Goal: Use online tool/utility: Utilize a website feature to perform a specific function

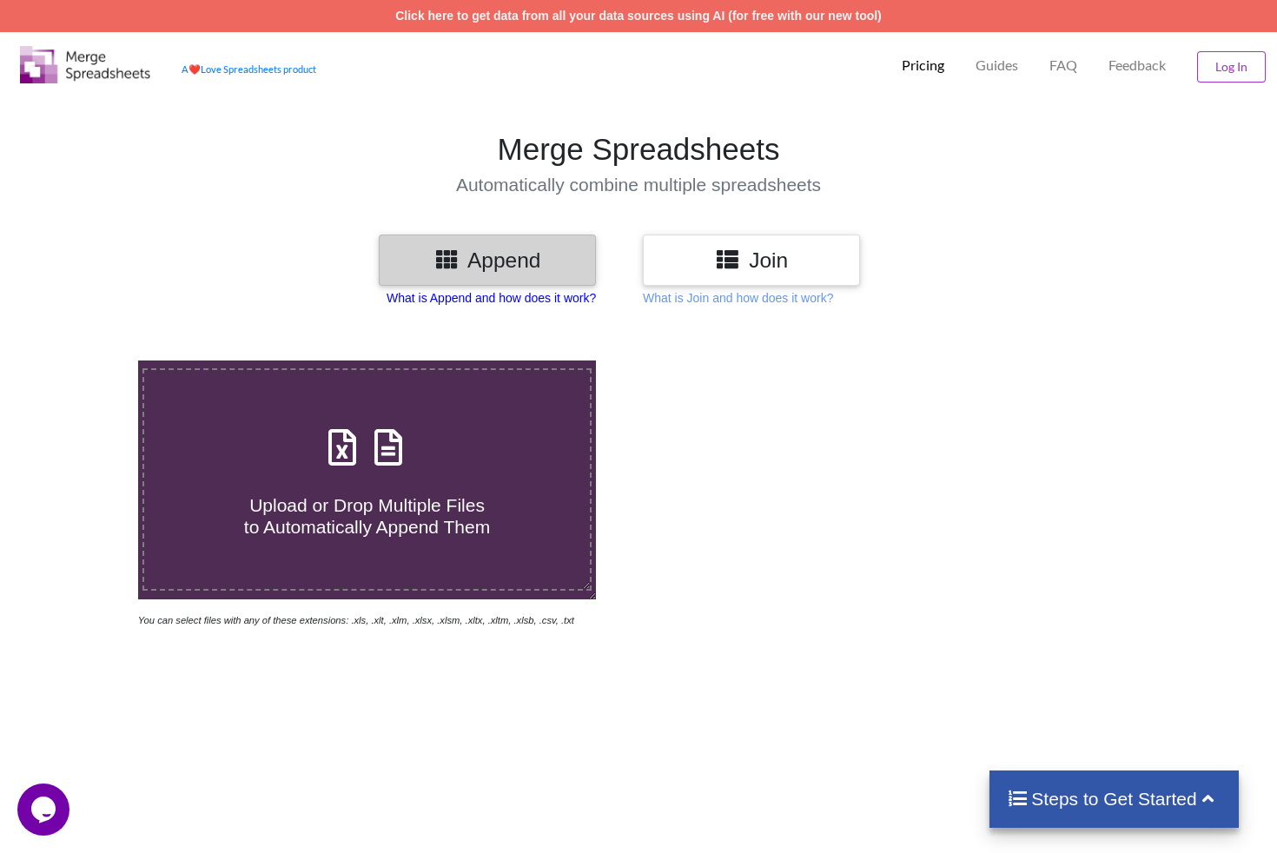
click at [470, 297] on p "What is Append and how does it work?" at bounding box center [491, 297] width 209 height 17
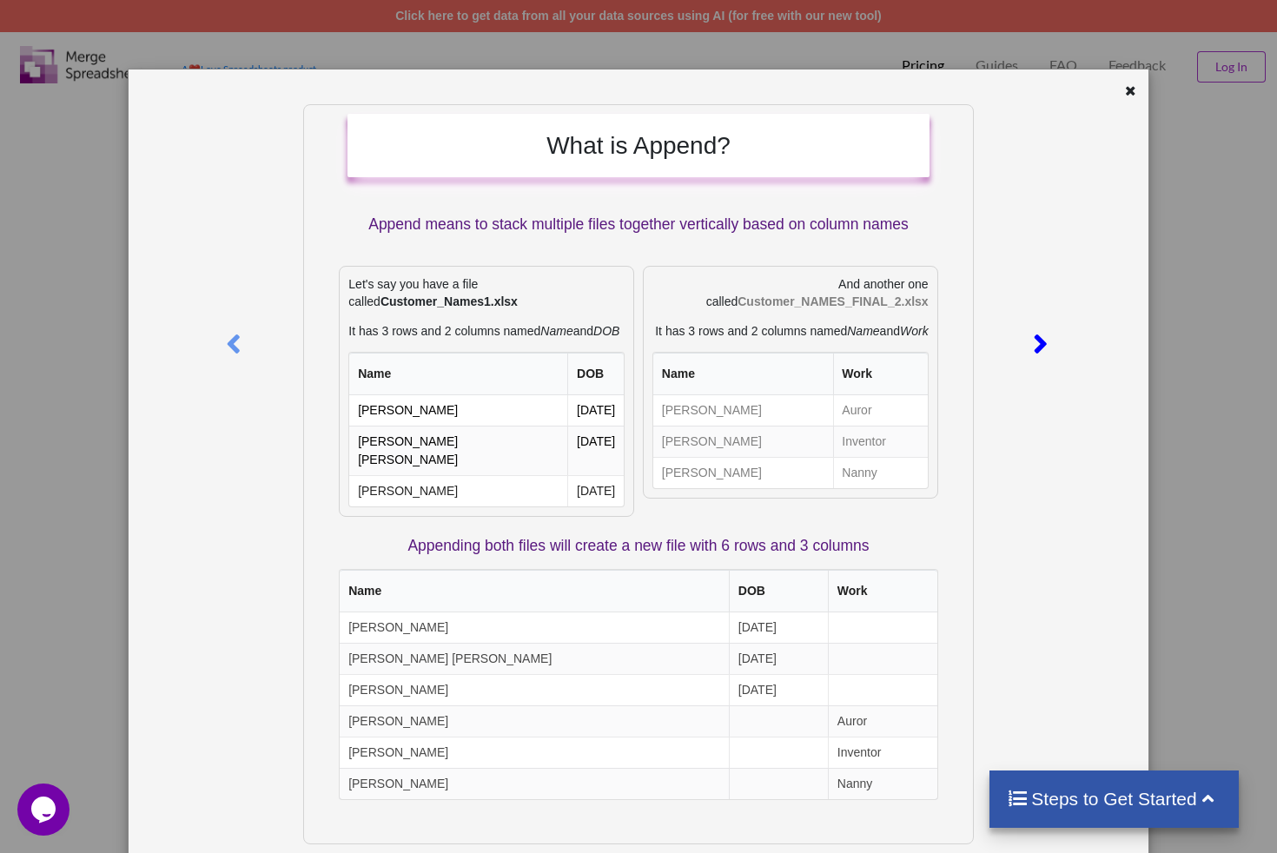
click at [1030, 342] on icon at bounding box center [1041, 336] width 36 height 30
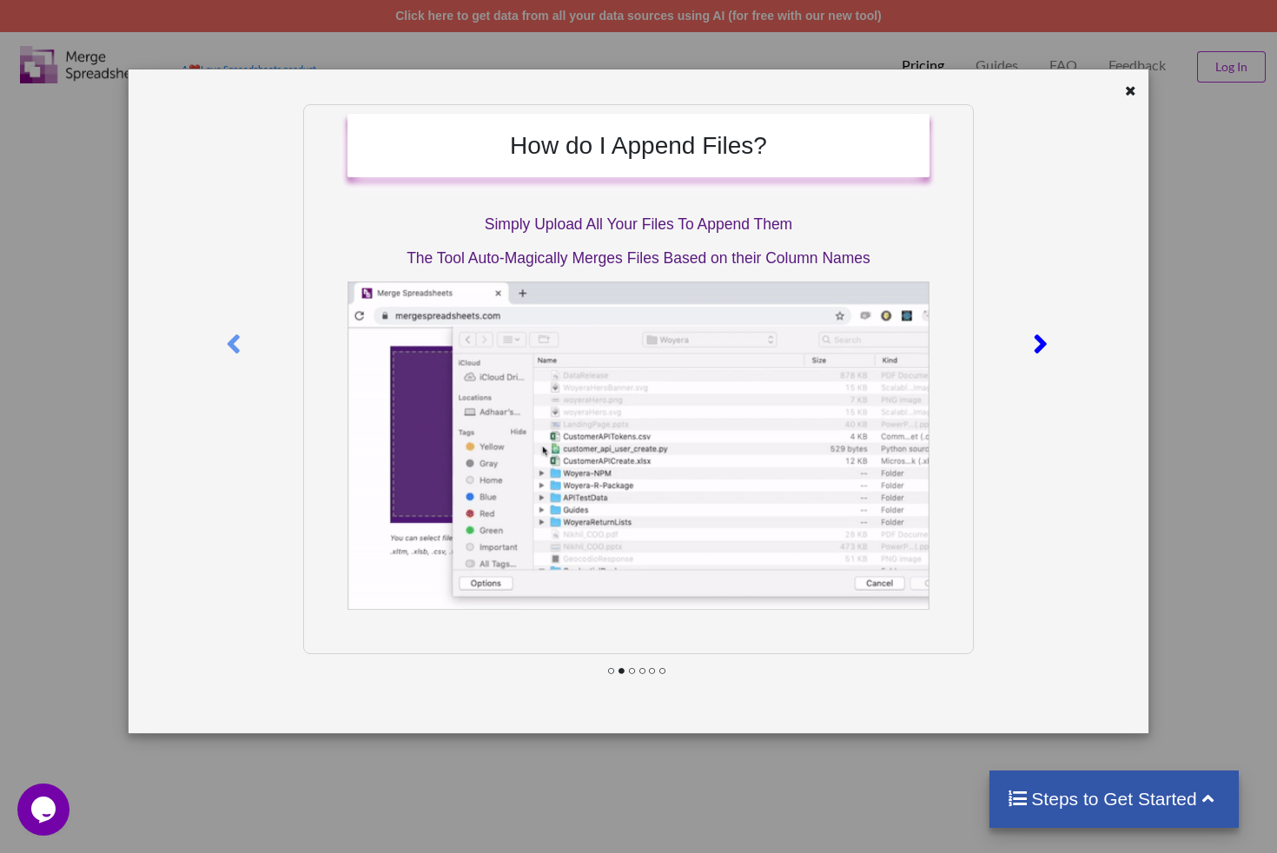
click at [1030, 342] on icon at bounding box center [1041, 336] width 36 height 30
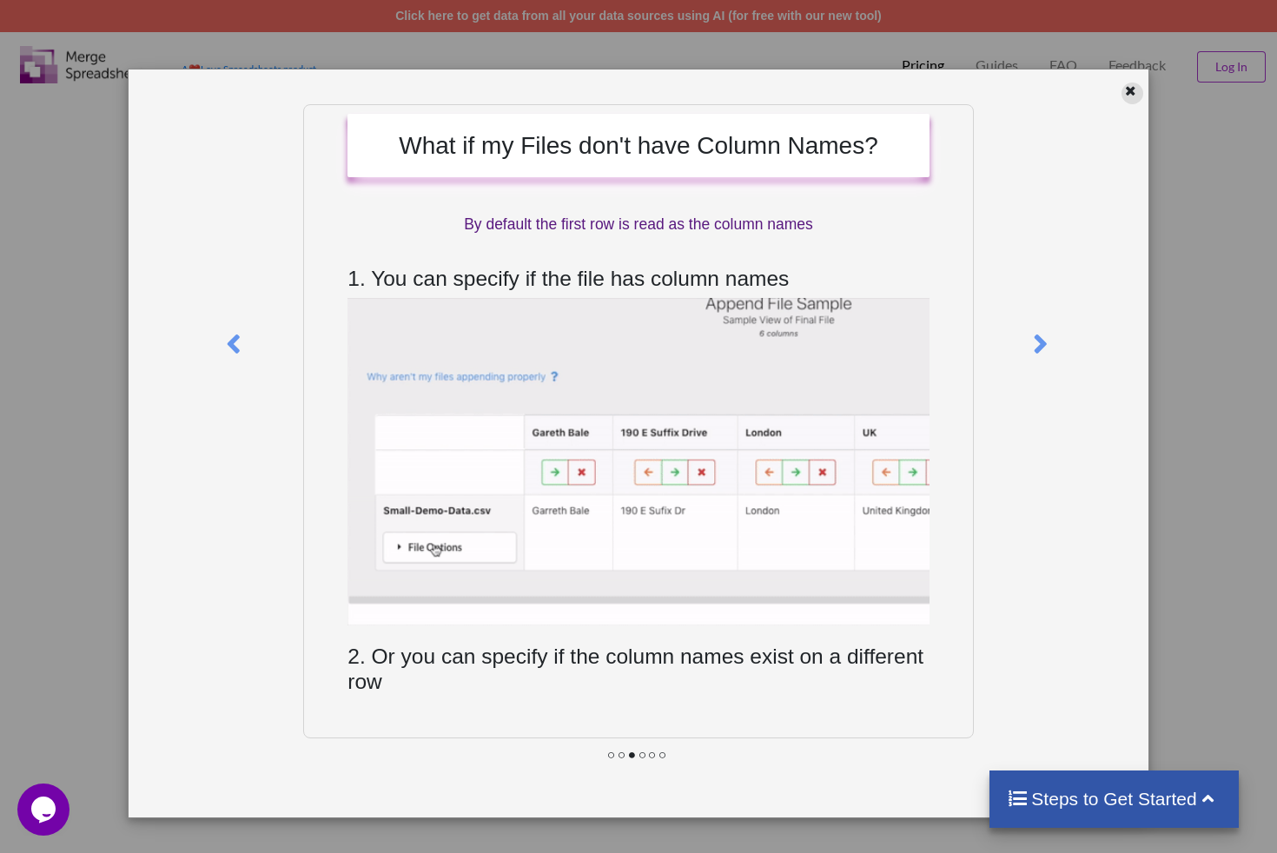
click at [1132, 87] on icon at bounding box center [1130, 89] width 15 height 12
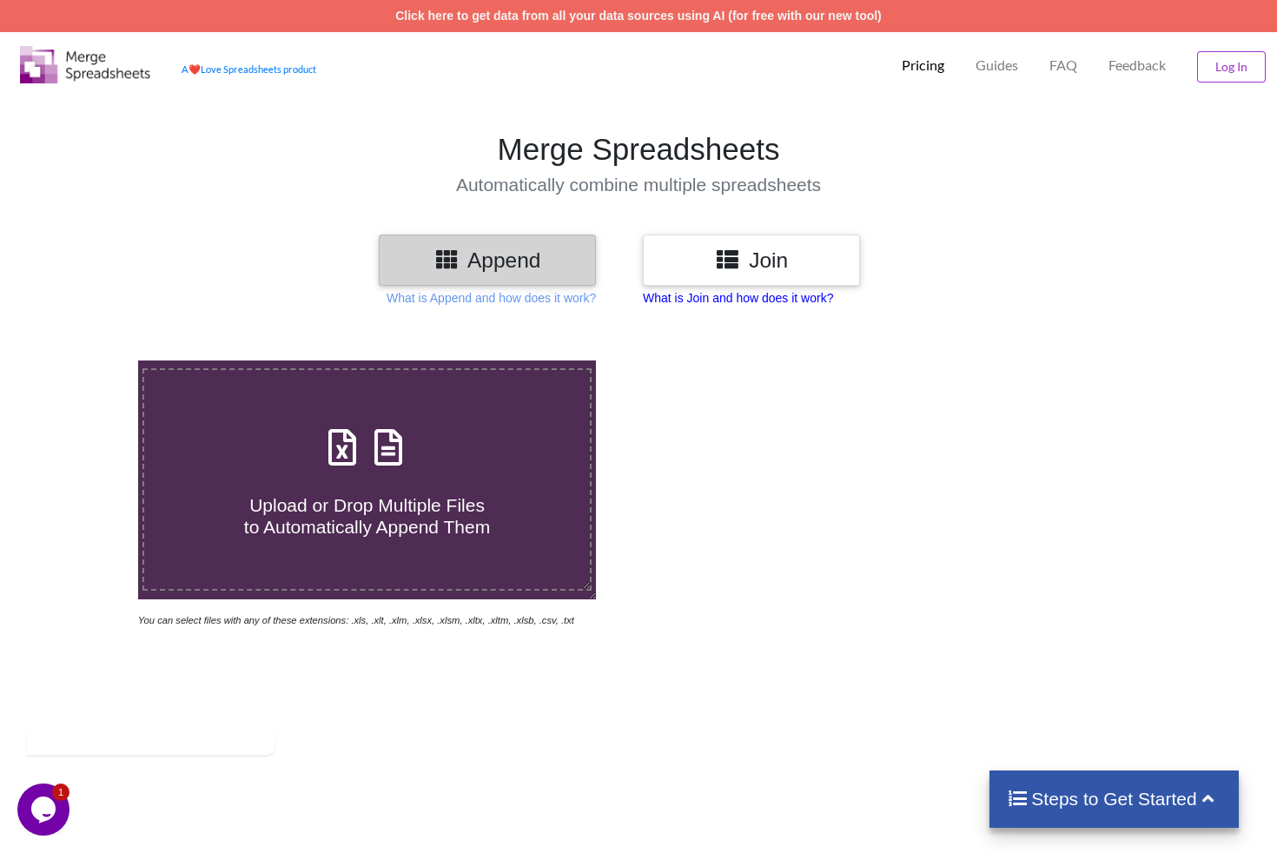
click at [776, 301] on p "What is Join and how does it work?" at bounding box center [738, 297] width 190 height 17
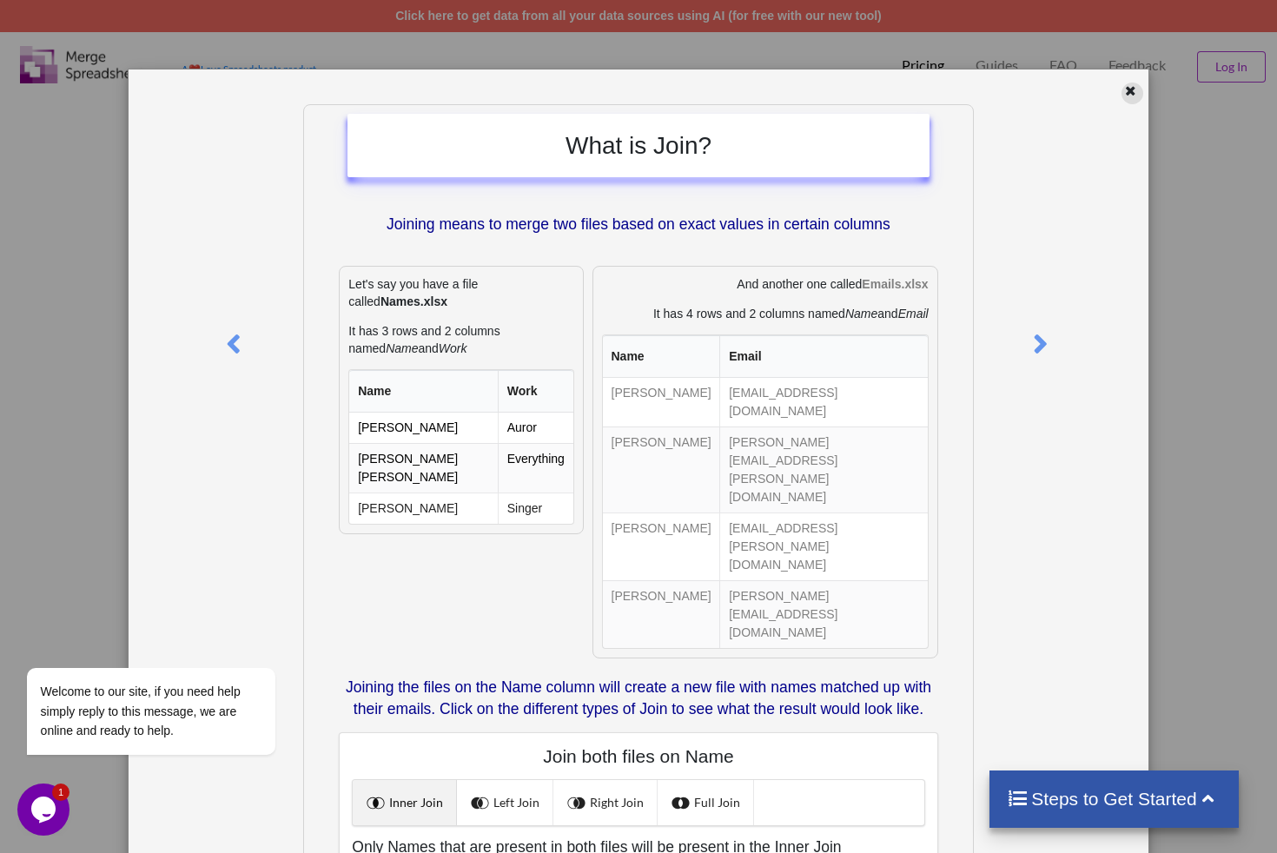
click at [1123, 89] on icon at bounding box center [1130, 89] width 15 height 12
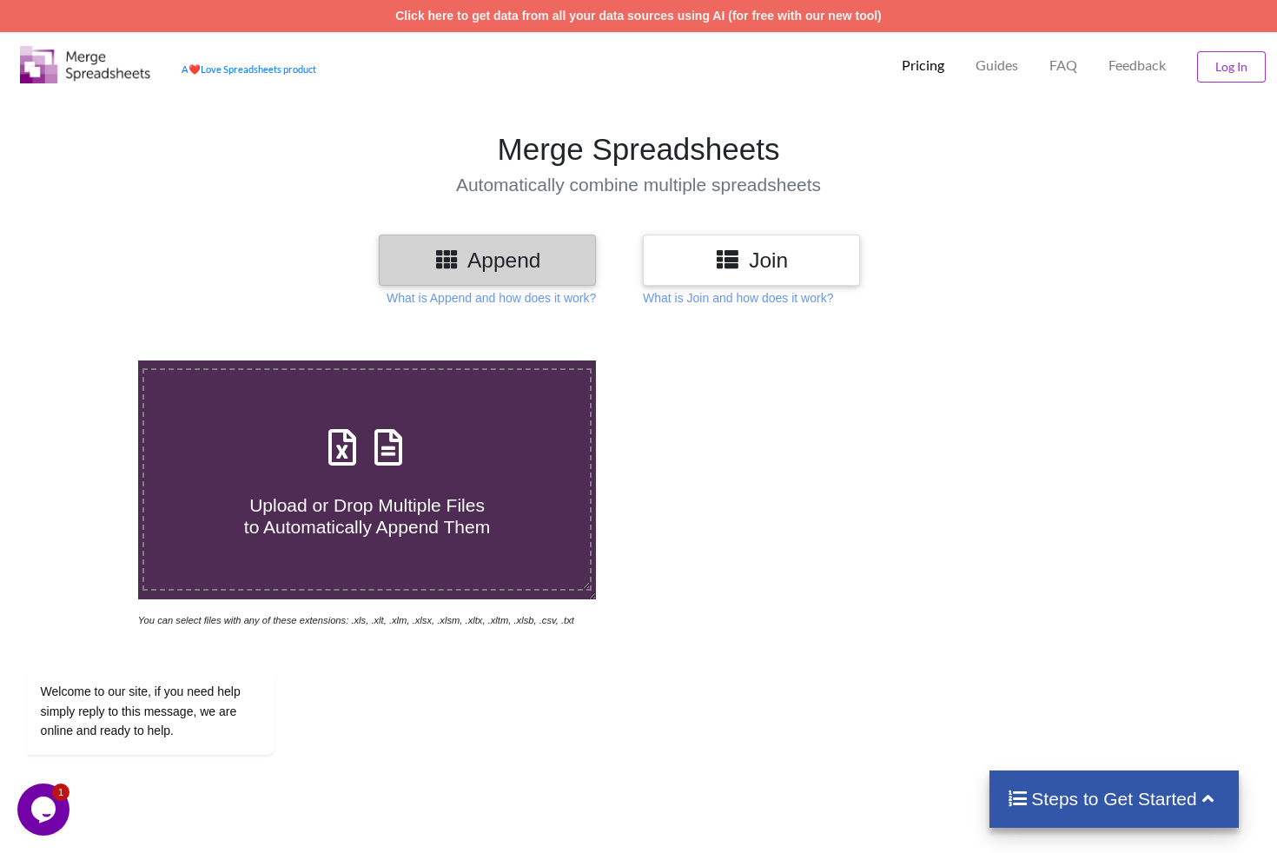
click at [427, 448] on div "Upload or Drop Multiple Files to Automatically Append Them" at bounding box center [367, 478] width 446 height 117
click at [87, 361] on input "Upload or Drop Multiple Files to Automatically Append Them" at bounding box center [87, 361] width 0 height 0
type input "C:\fakepath\brewery-united-states-new-[GEOGRAPHIC_DATA]xlsx"
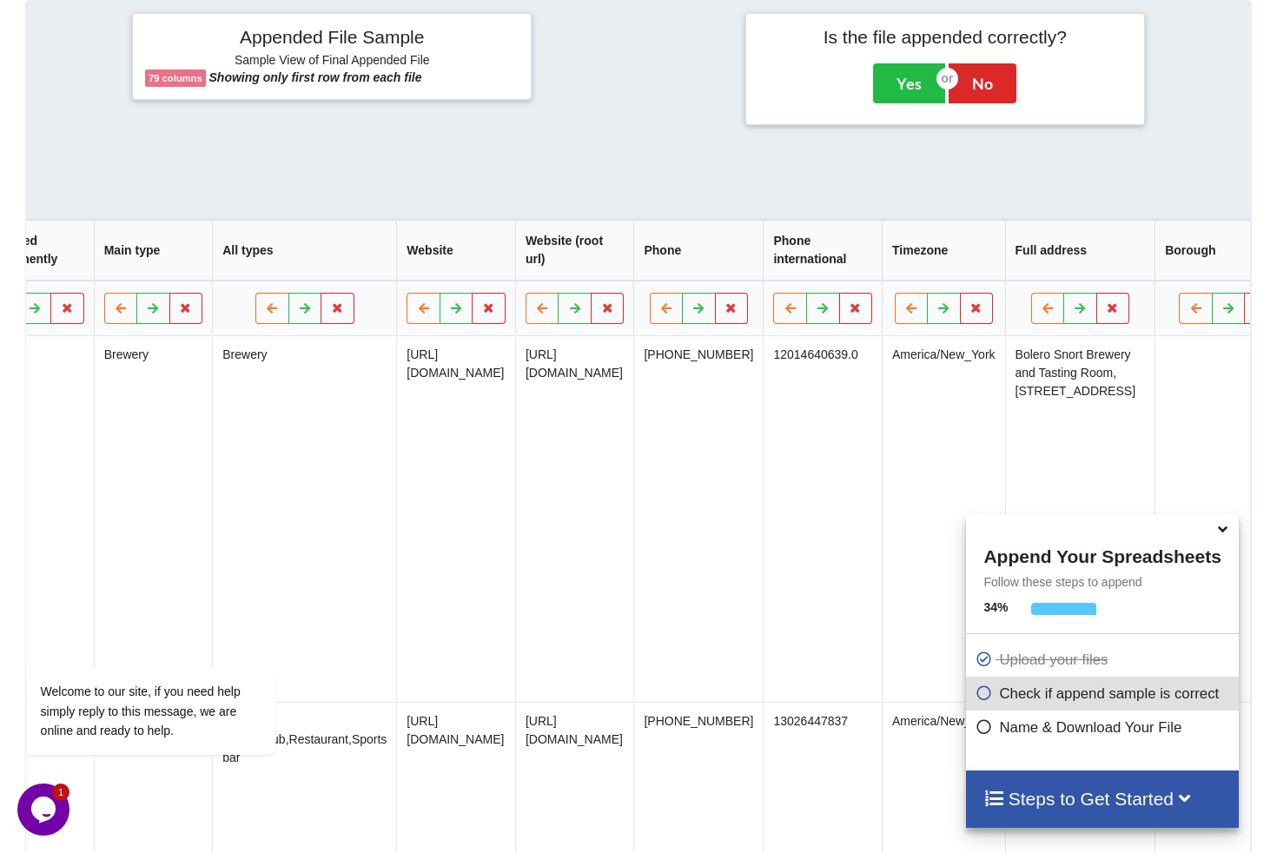
scroll to position [0, 1043]
click at [904, 96] on button "Yes" at bounding box center [909, 83] width 72 height 40
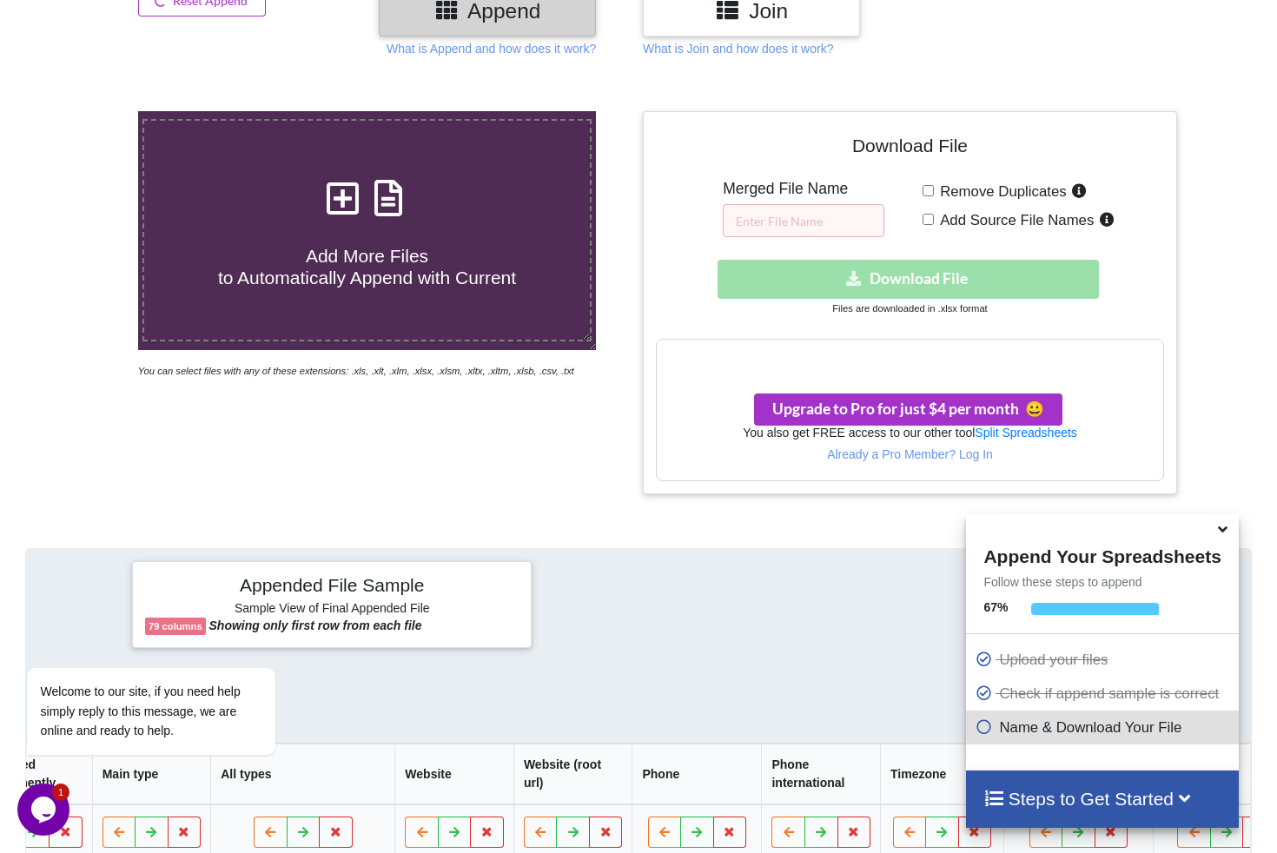
scroll to position [246, 0]
